Goal: Use online tool/utility: Use online tool/utility

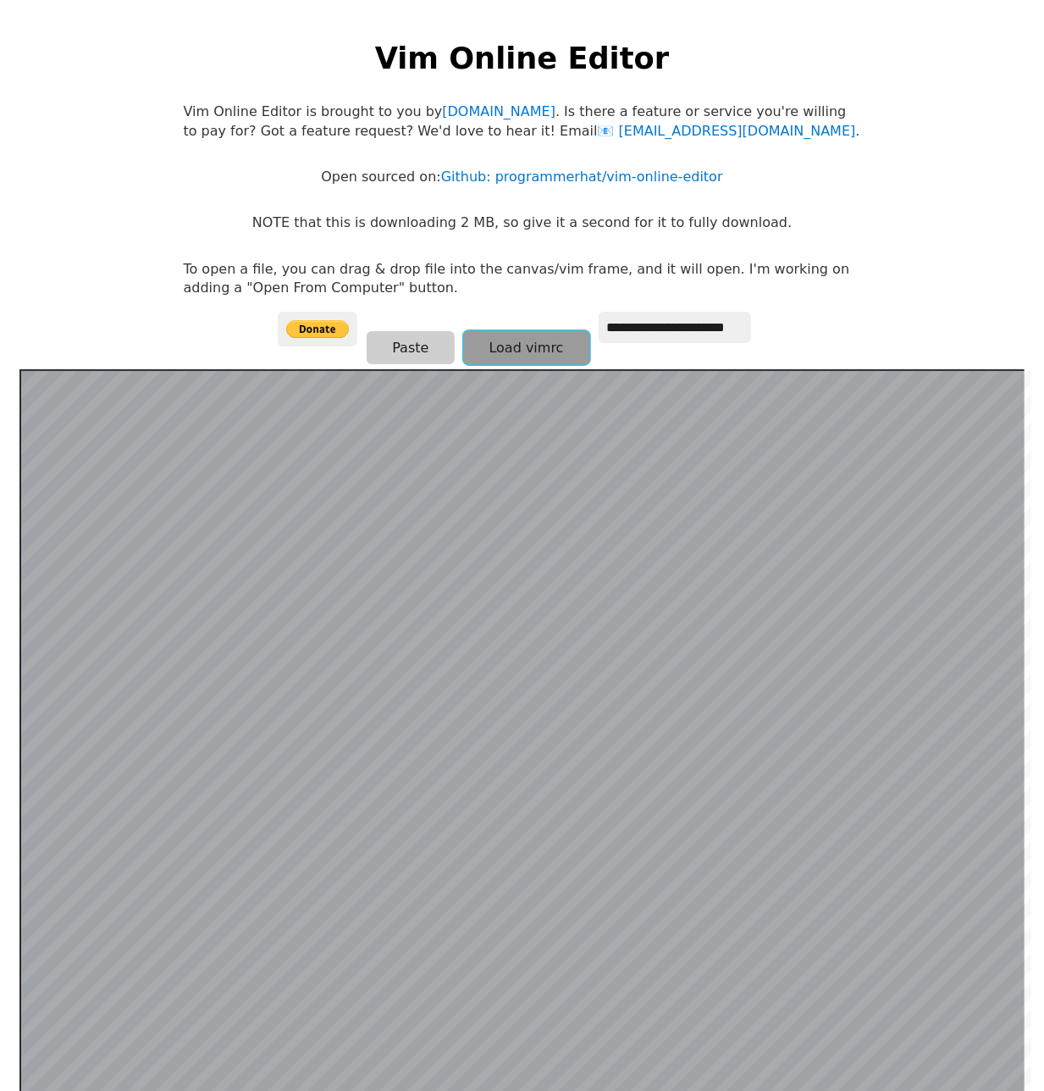
click at [552, 340] on button "Load vimrc" at bounding box center [526, 347] width 125 height 33
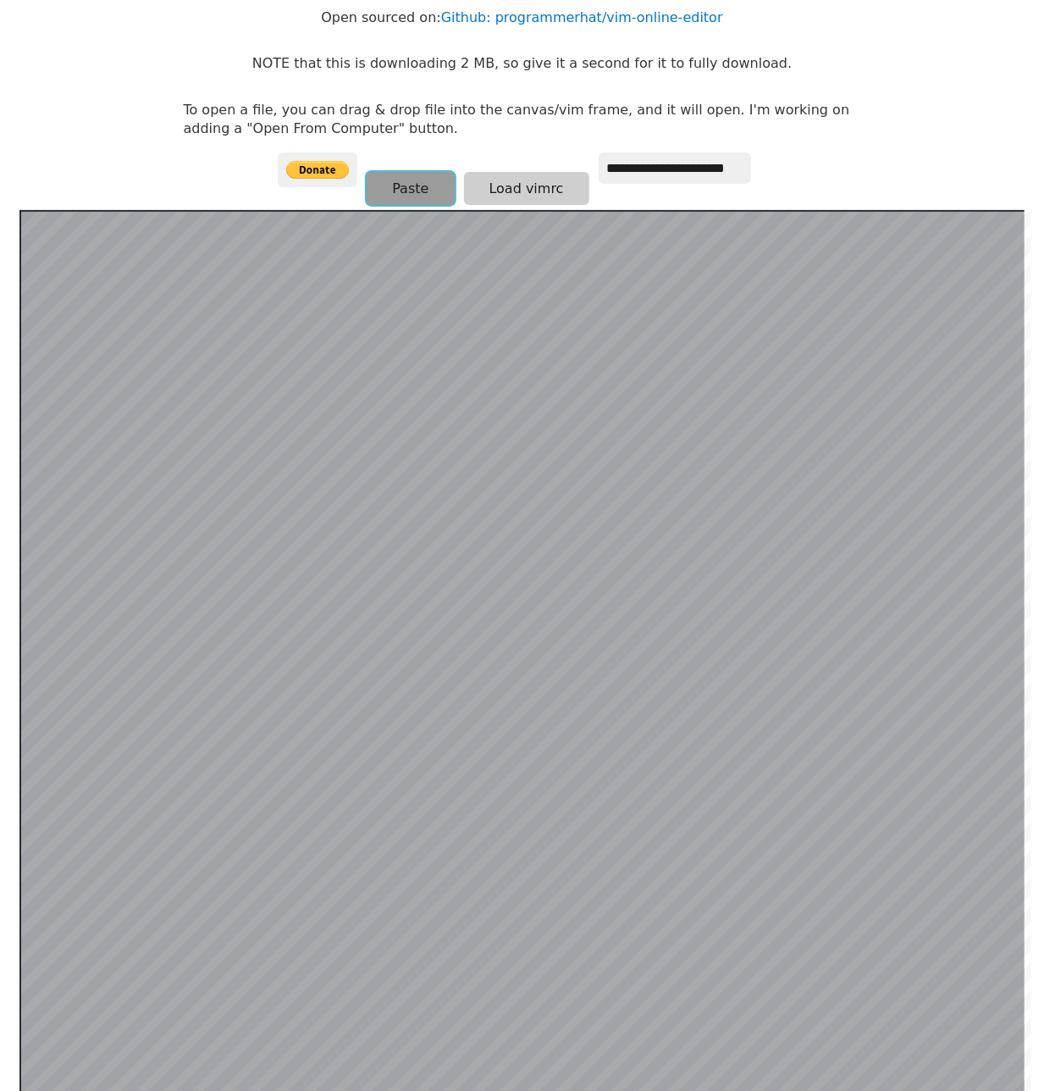
click at [425, 196] on button "Paste" at bounding box center [410, 188] width 87 height 33
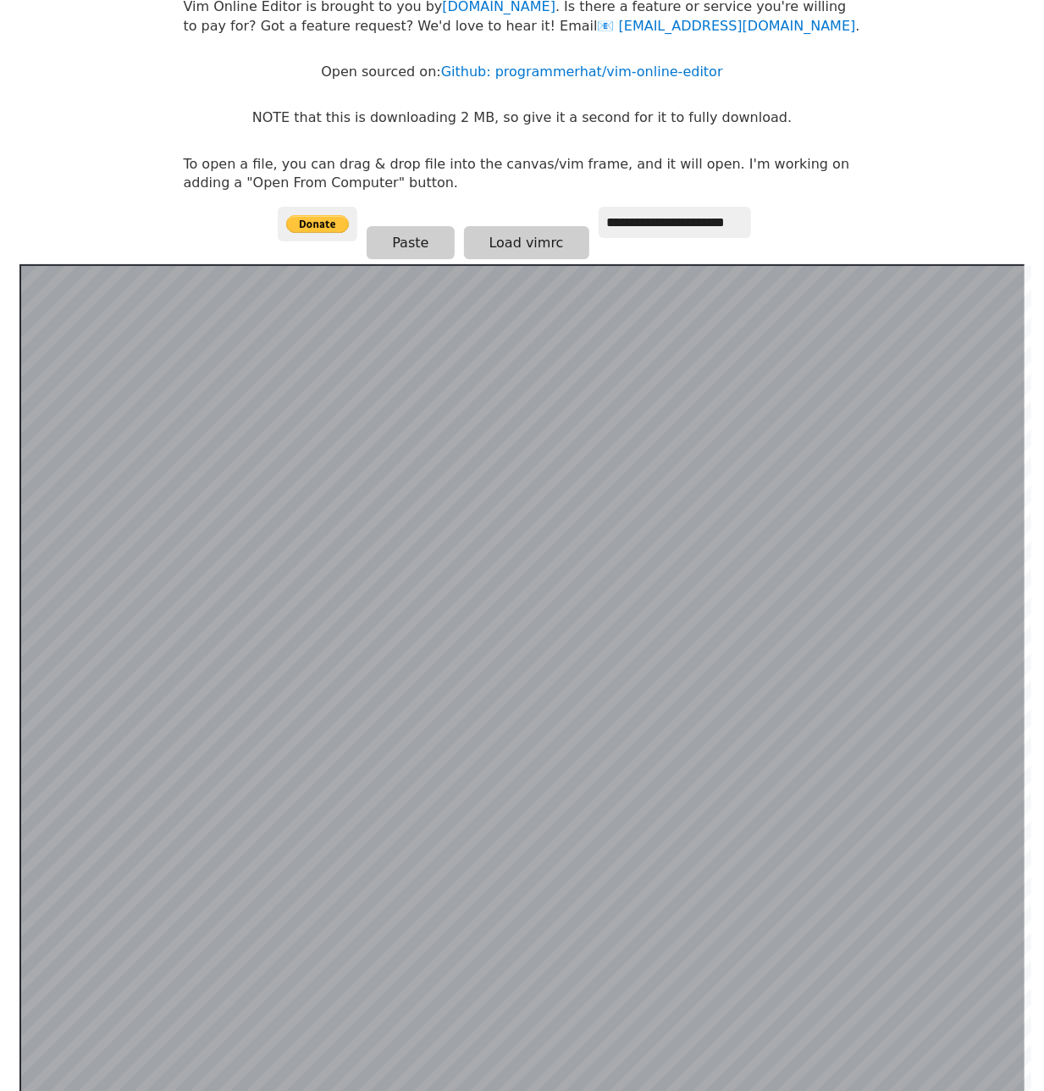
scroll to position [76, 0]
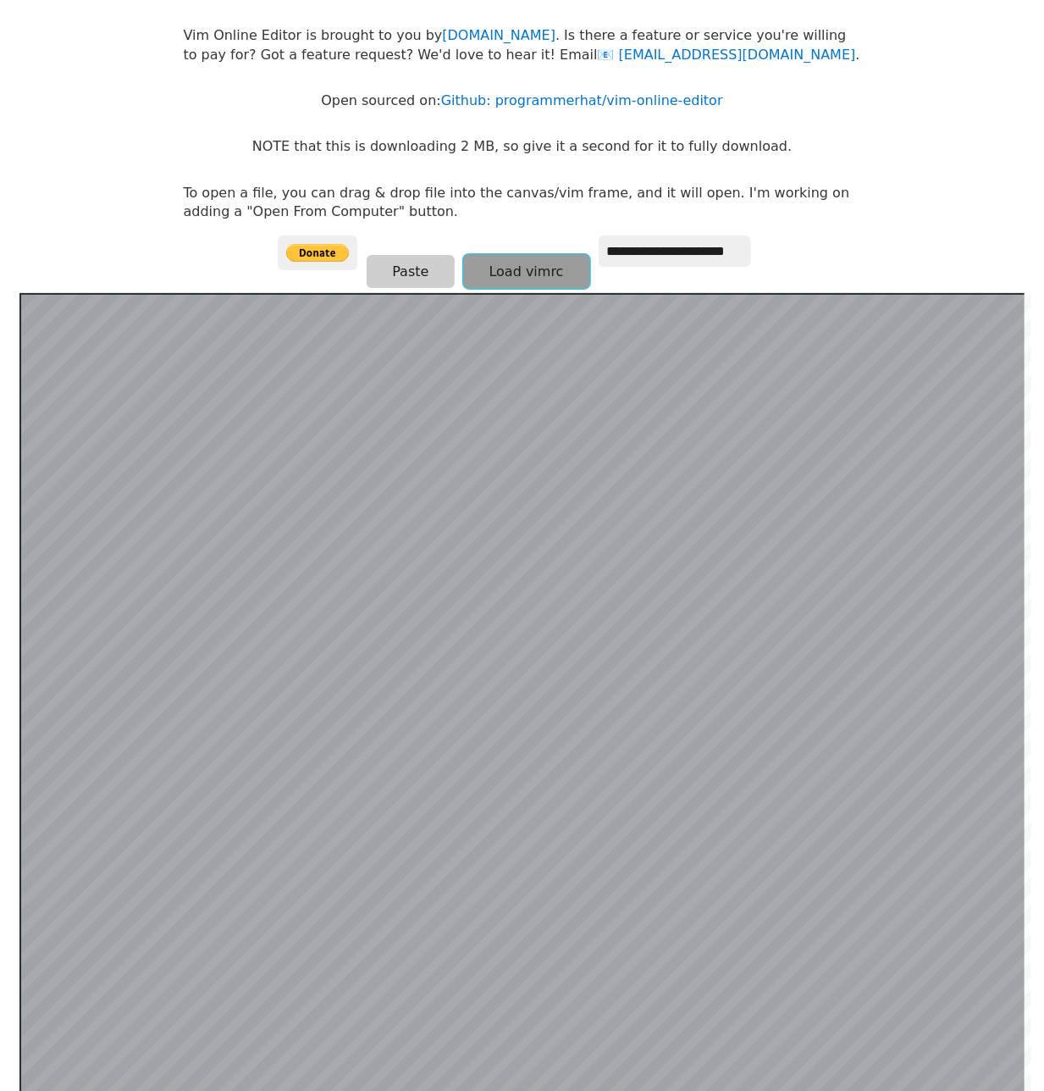
click at [485, 260] on button "Load vimrc" at bounding box center [526, 271] width 125 height 33
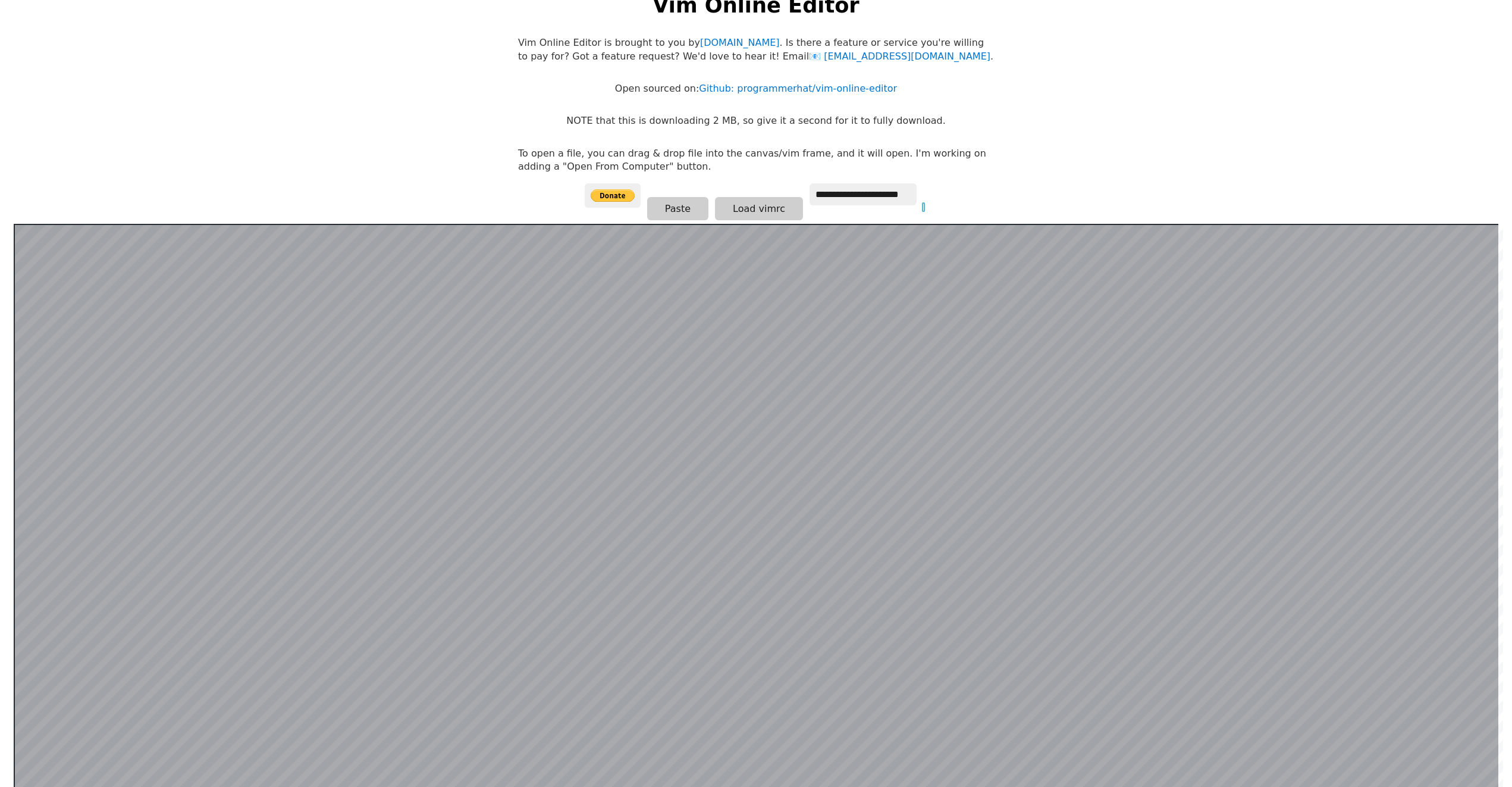
scroll to position [0, 0]
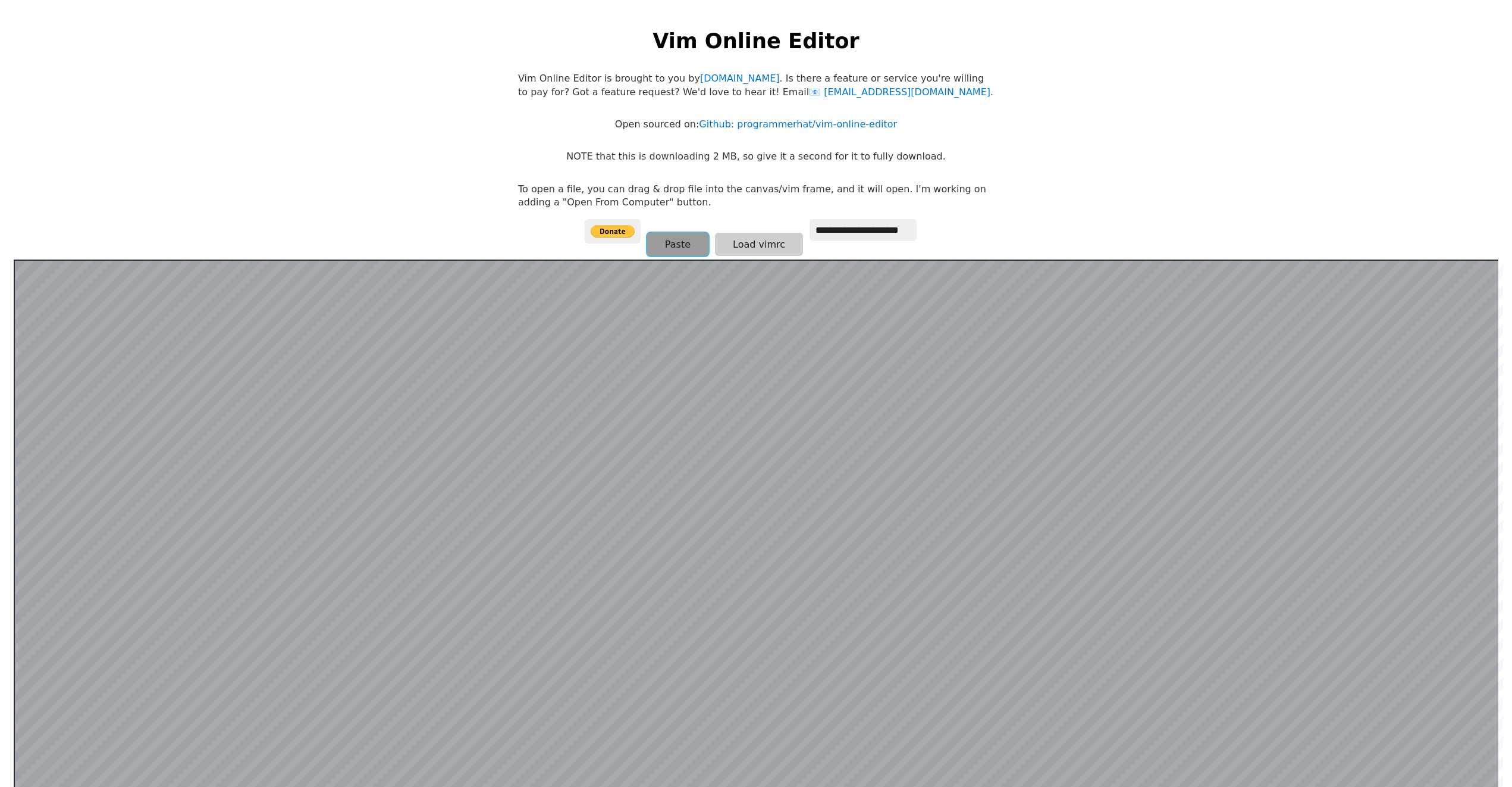
click at [703, 239] on button "Paste" at bounding box center [677, 244] width 61 height 23
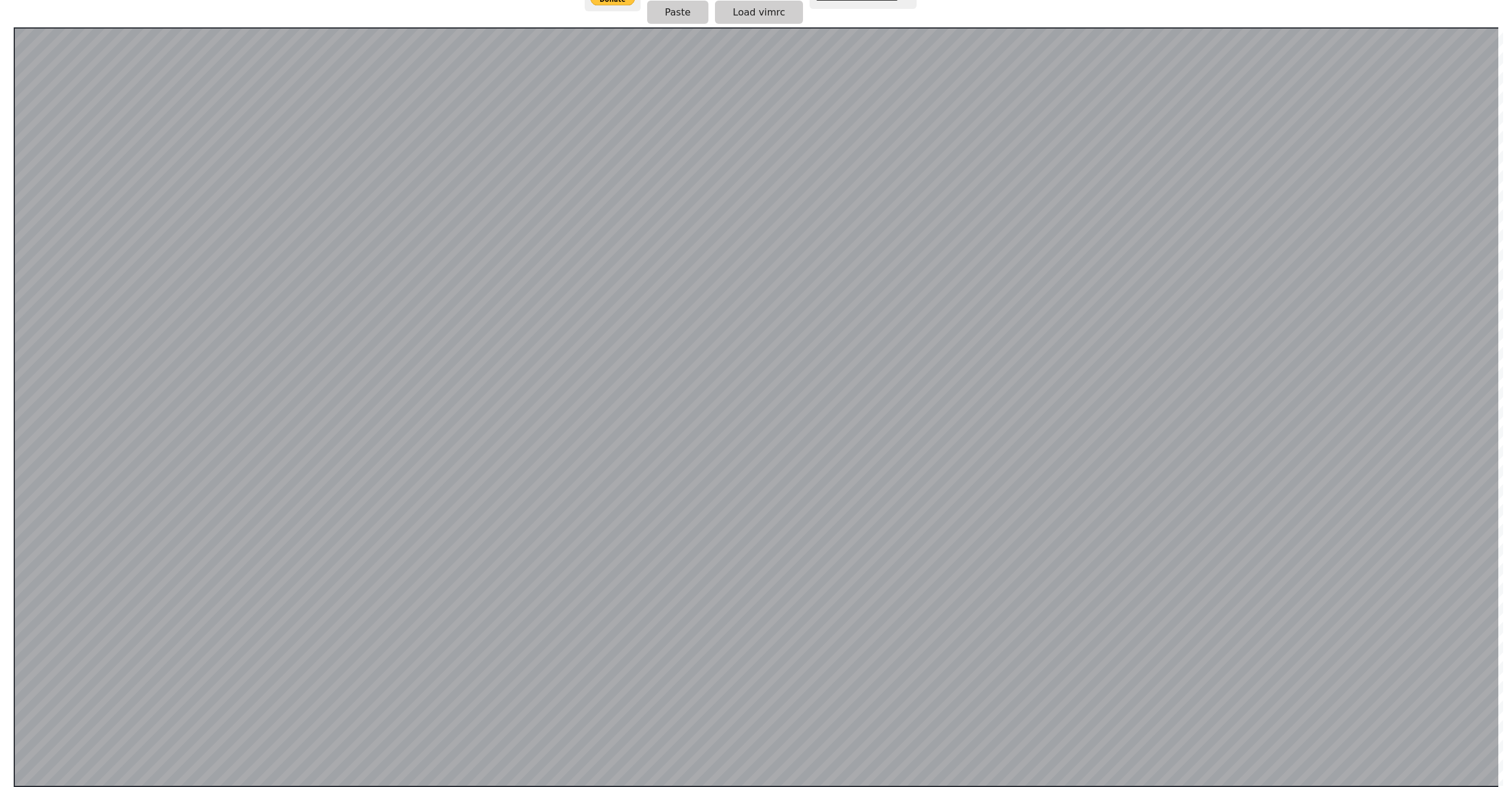
scroll to position [173, 0]
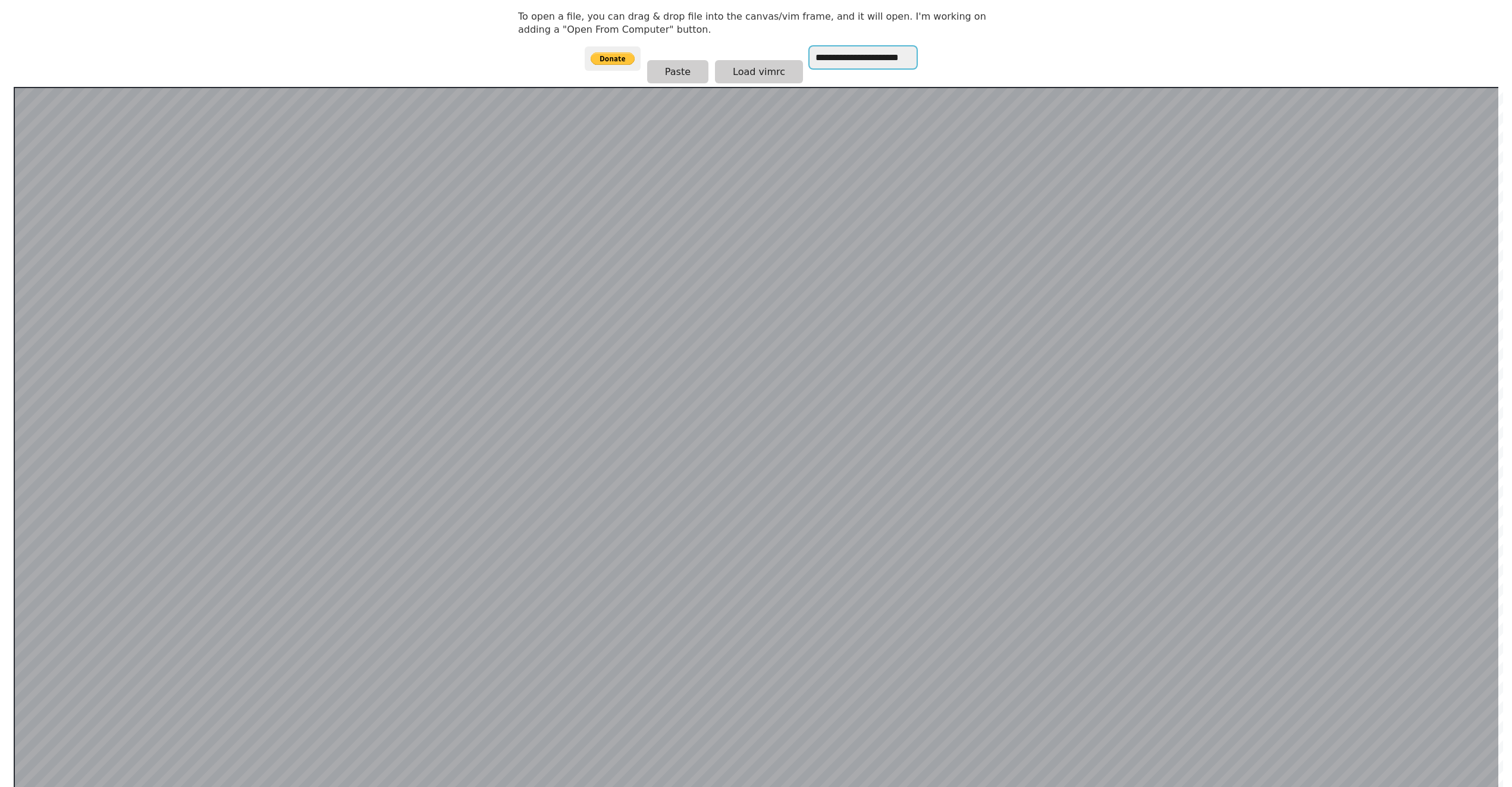
click at [850, 56] on input "**********" at bounding box center [863, 57] width 107 height 22
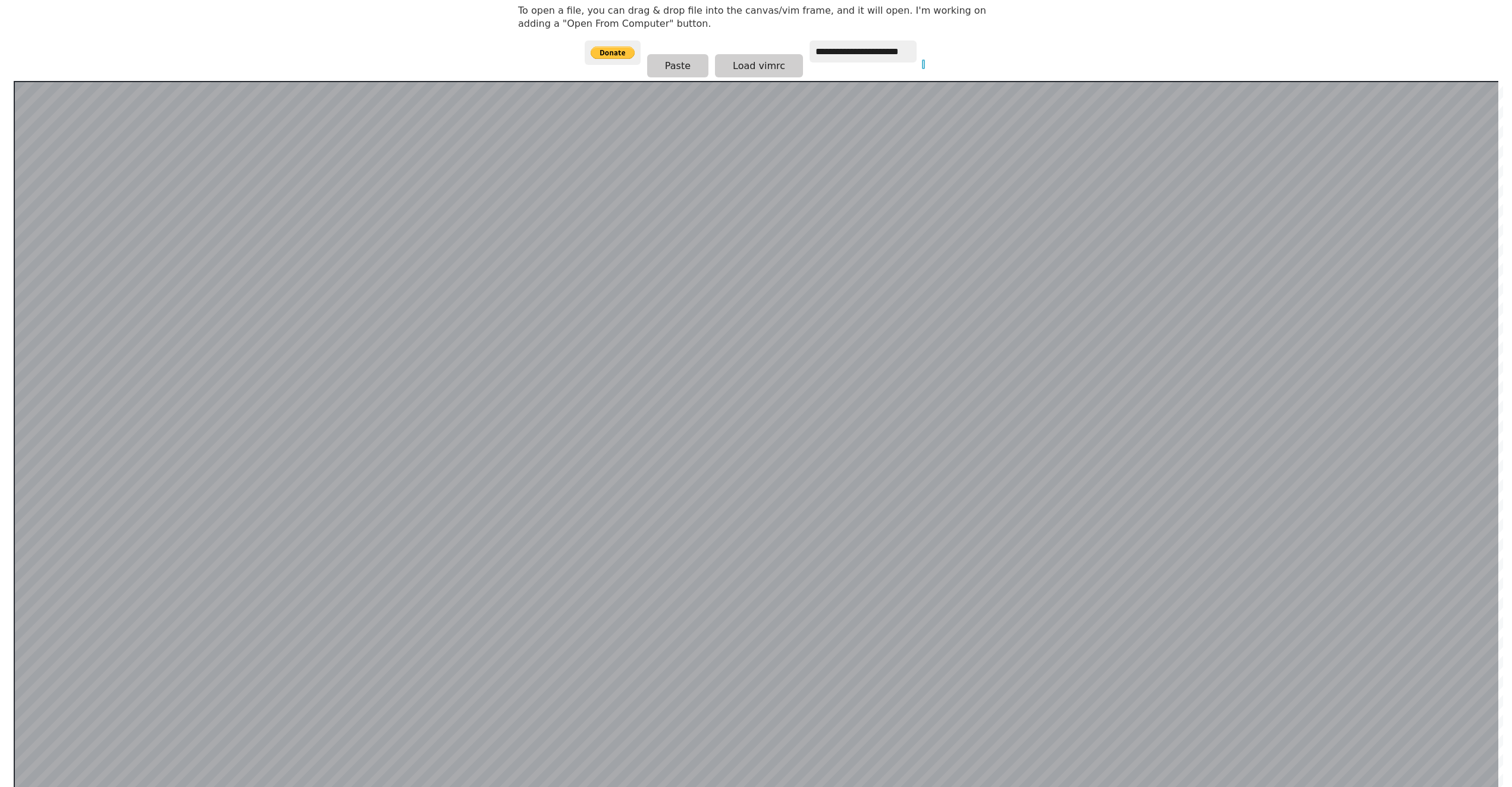
scroll to position [231, 0]
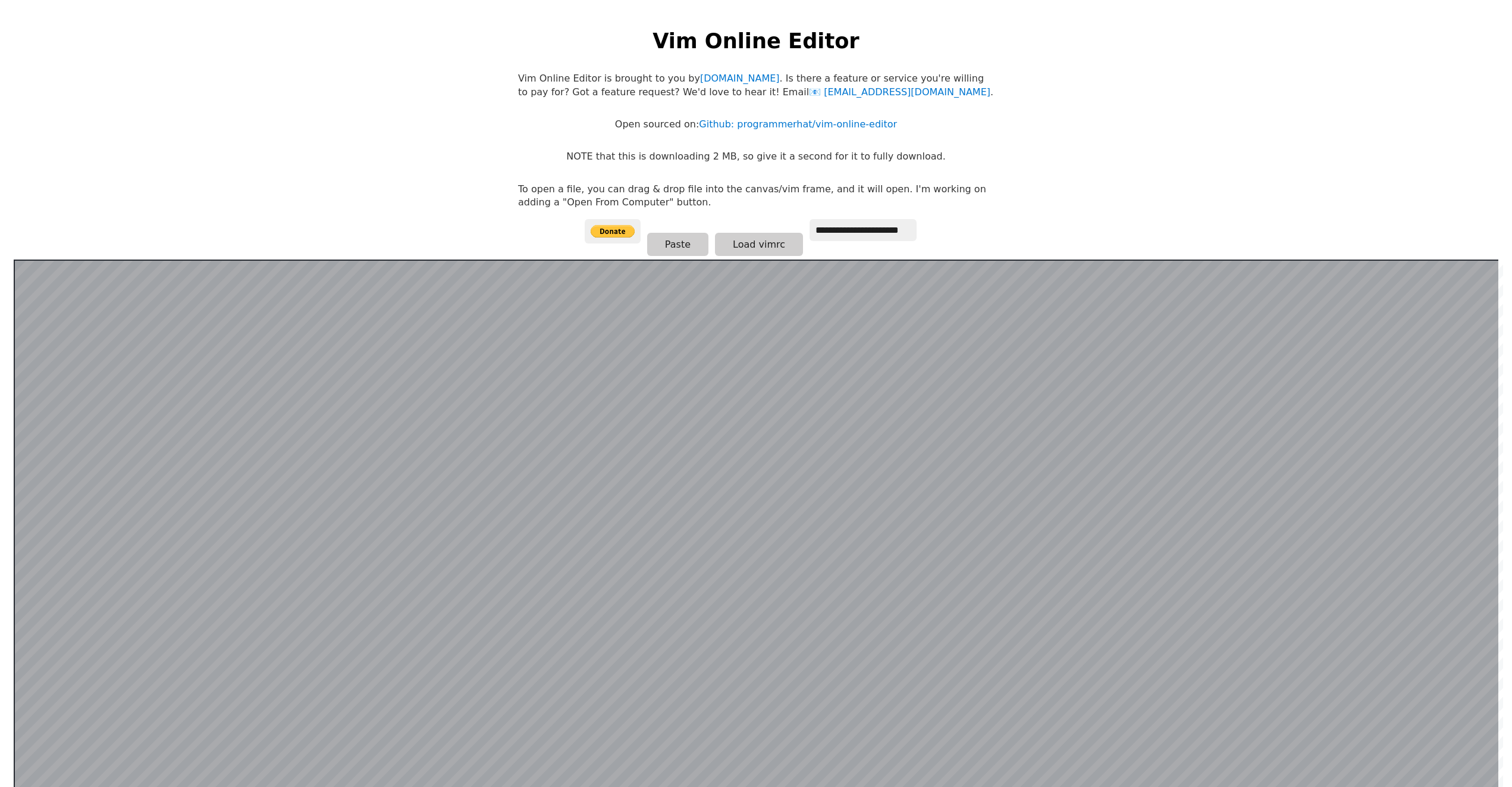
scroll to position [231, 0]
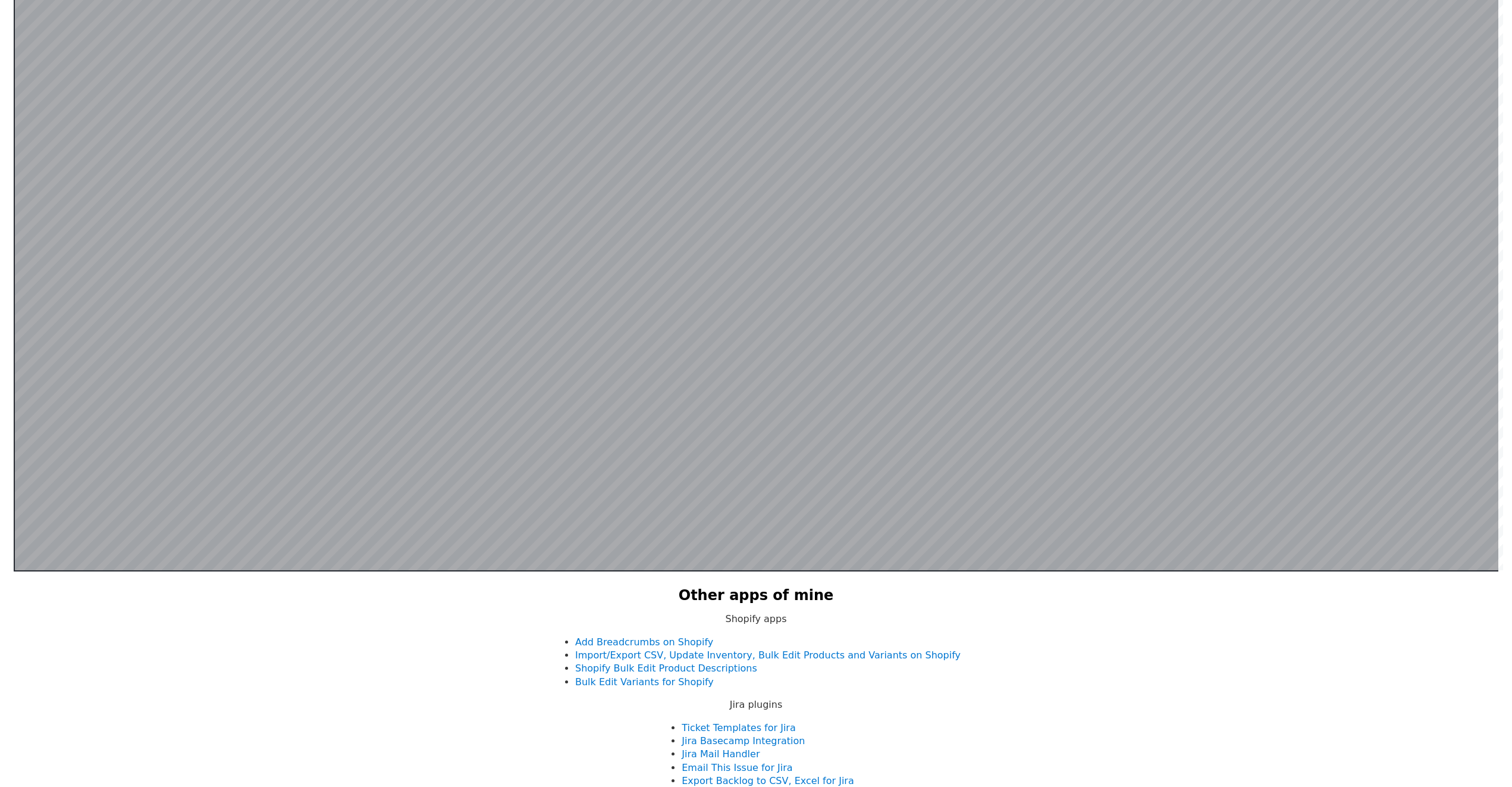
scroll to position [647, 0]
